Goal: Transaction & Acquisition: Register for event/course

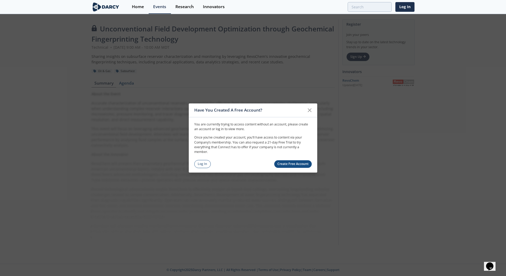
click at [292, 164] on link "Create Free Account" at bounding box center [293, 164] width 38 height 8
click at [310, 110] on icon at bounding box center [310, 110] width 6 height 6
